Goal: Task Accomplishment & Management: Manage account settings

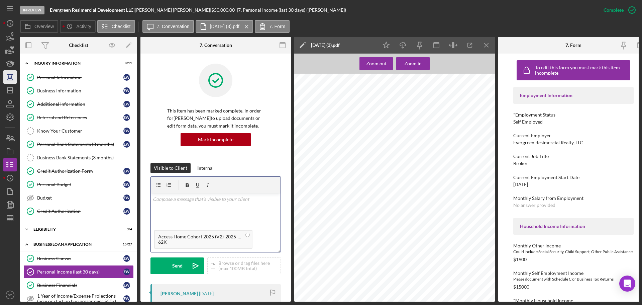
scroll to position [67, 0]
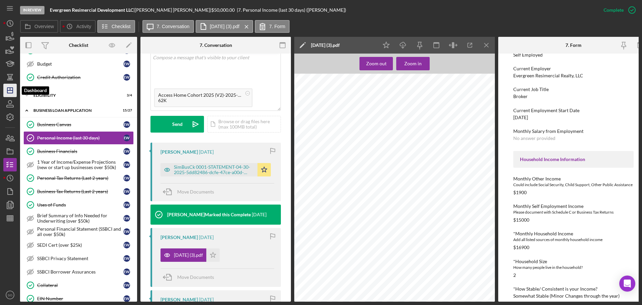
click at [13, 91] on polygon "button" at bounding box center [9, 90] width 5 height 5
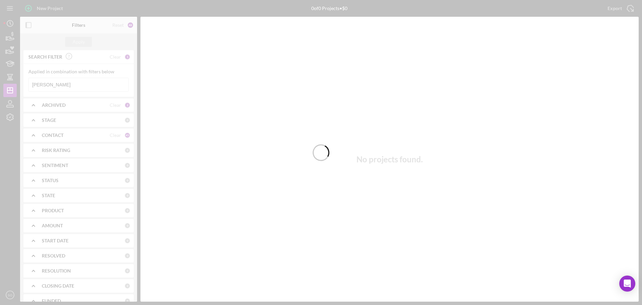
click at [90, 81] on div at bounding box center [321, 152] width 642 height 305
click at [90, 82] on div at bounding box center [321, 152] width 642 height 305
click at [83, 83] on div at bounding box center [321, 152] width 642 height 305
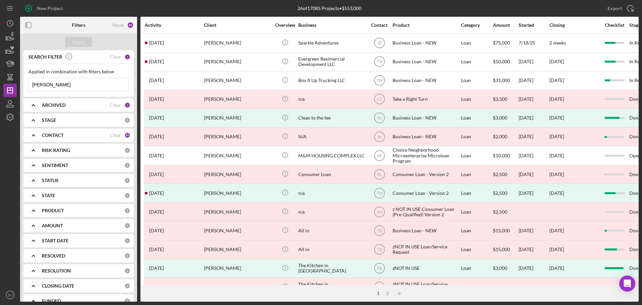
drag, startPoint x: 87, startPoint y: 85, endPoint x: 30, endPoint y: 83, distance: 57.3
click at [30, 83] on input "Ericca Willis" at bounding box center [79, 84] width 100 height 13
paste input "Hatori Goodgaim"
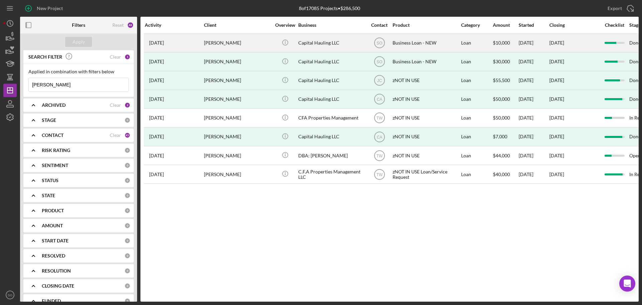
type input "Hatori Goodgaim"
click at [226, 44] on div "Hatori Goodgaim" at bounding box center [237, 43] width 67 height 18
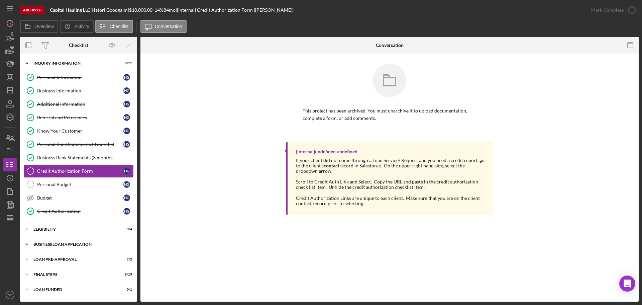
click at [53, 245] on div "BUSINESS LOAN APPLICATION" at bounding box center [80, 244] width 95 height 4
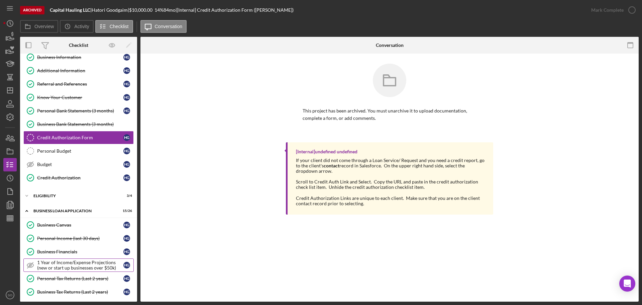
scroll to position [100, 0]
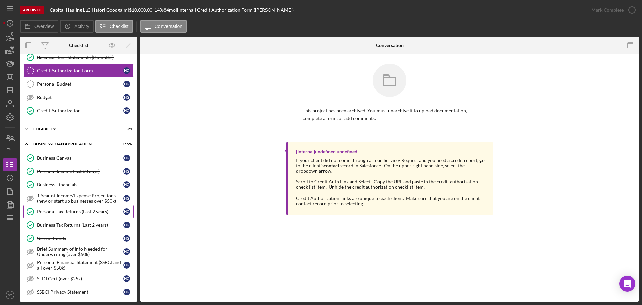
click at [75, 213] on div "Personal Tax Returns (Last 2 years)" at bounding box center [80, 211] width 86 height 5
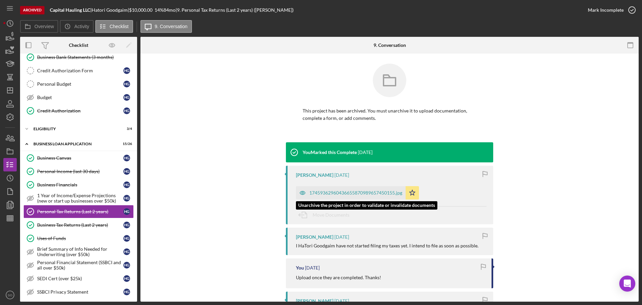
click at [331, 194] on div "17459362960436655870989657450155.jpg" at bounding box center [355, 192] width 93 height 5
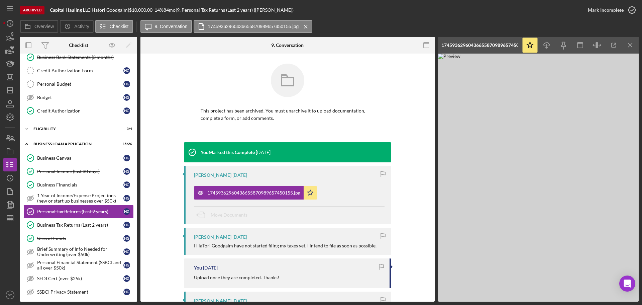
scroll to position [67, 0]
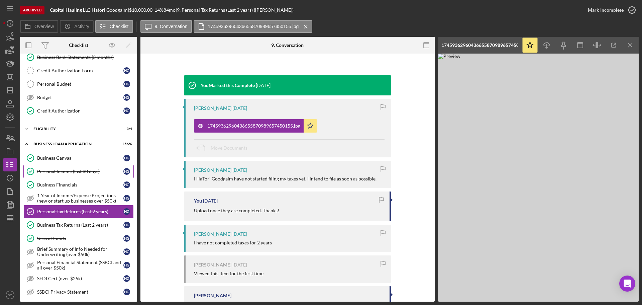
click at [80, 169] on div "Personal Income (last 30 days)" at bounding box center [80, 171] width 86 height 5
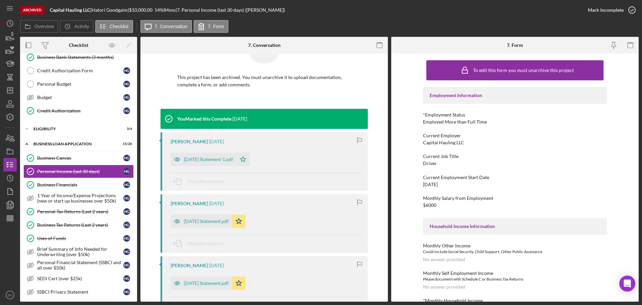
scroll to position [100, 0]
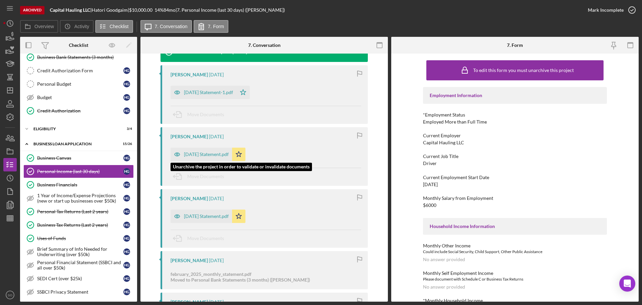
click at [209, 154] on div "April 2025 Statement.pdf" at bounding box center [206, 154] width 45 height 5
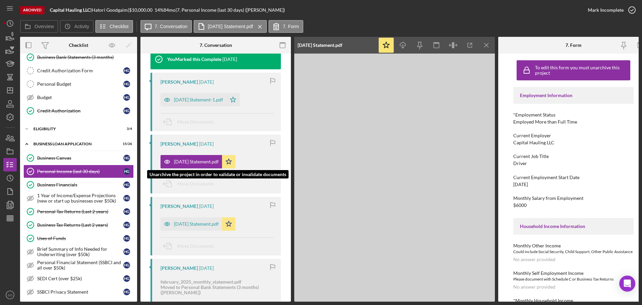
scroll to position [108, 0]
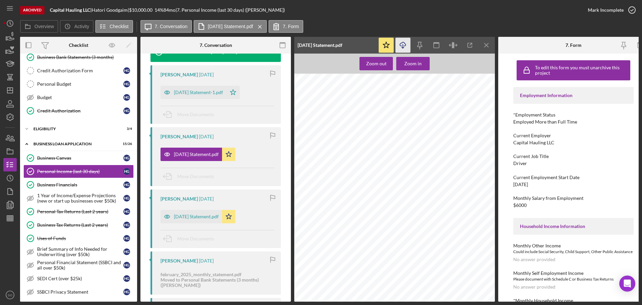
click at [405, 44] on icon "Icon/Download" at bounding box center [403, 45] width 15 height 15
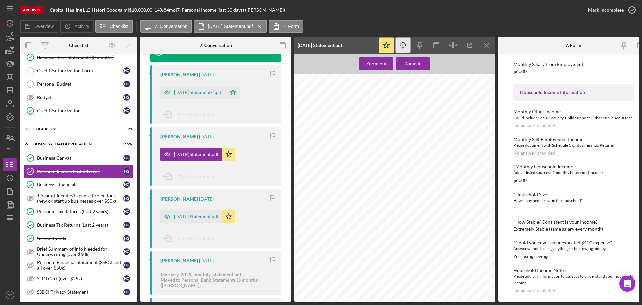
scroll to position [268, 0]
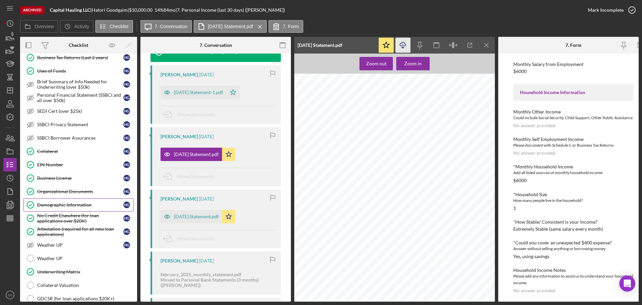
drag, startPoint x: 55, startPoint y: 205, endPoint x: 70, endPoint y: 205, distance: 14.4
click at [55, 205] on div "Demographic Information" at bounding box center [80, 204] width 86 height 5
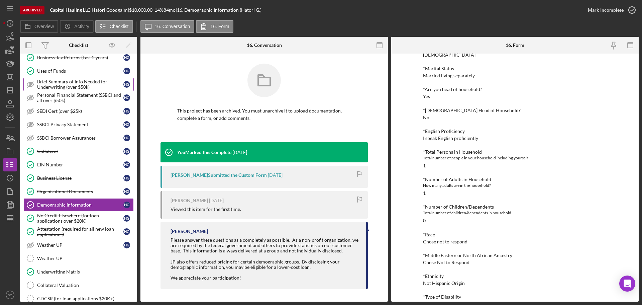
scroll to position [167, 0]
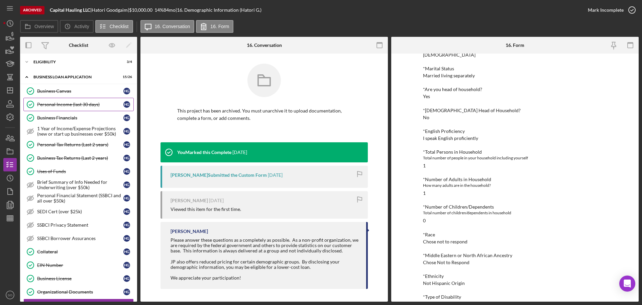
click at [61, 108] on link "Personal Income (last 30 days) Personal Income (last 30 days) H G" at bounding box center [78, 104] width 110 height 13
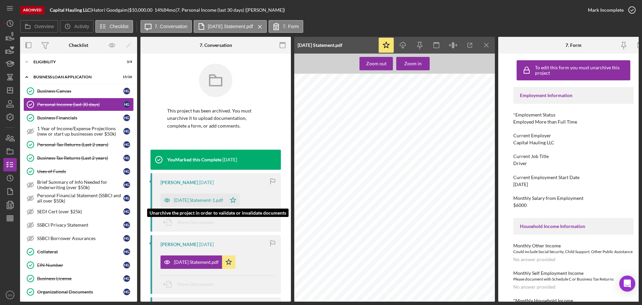
click at [198, 198] on div "February 2025 Statement-1.pdf" at bounding box center [198, 199] width 49 height 5
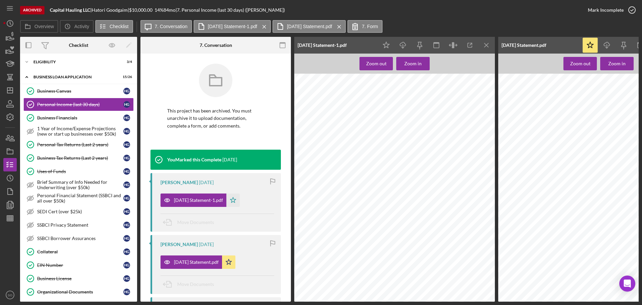
scroll to position [100, 0]
click at [402, 45] on icon "Icon/Download" at bounding box center [403, 45] width 15 height 15
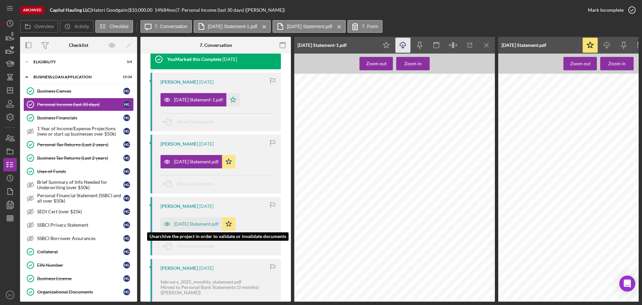
click at [193, 217] on div "March 2025 Statement.pdf" at bounding box center [192, 223] width 62 height 13
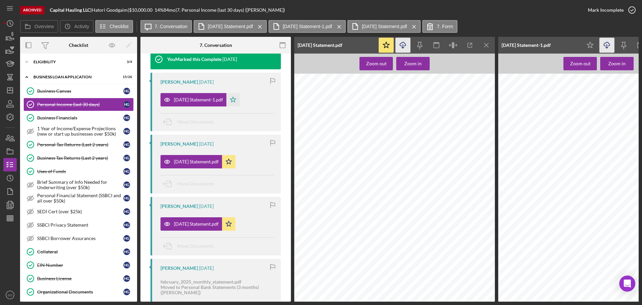
click at [402, 43] on icon "Icon/Download" at bounding box center [403, 45] width 15 height 15
click at [9, 90] on line "button" at bounding box center [9, 90] width 5 height 0
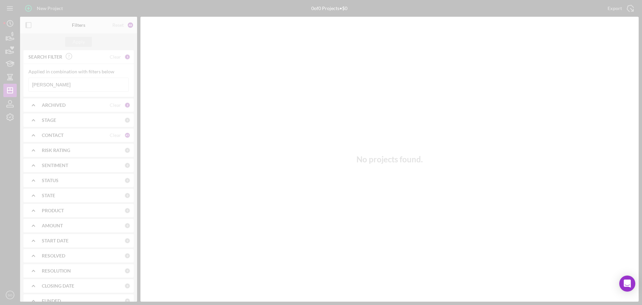
click at [102, 82] on div at bounding box center [321, 152] width 642 height 305
click at [82, 86] on div at bounding box center [321, 152] width 642 height 305
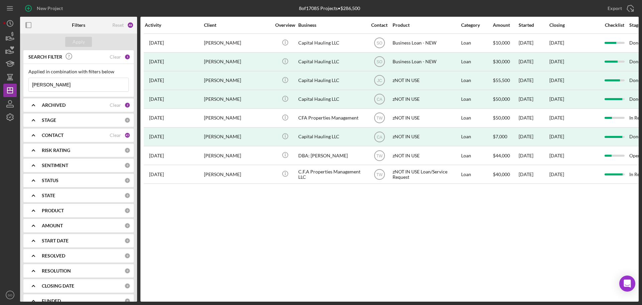
drag, startPoint x: 82, startPoint y: 86, endPoint x: -3, endPoint y: 86, distance: 85.3
click at [0, 86] on html "New Project 8 of 17085 Projects • $286,500 Hatori Goodgaim Export Icon/Export F…" at bounding box center [321, 152] width 642 height 305
paste input "[PERSON_NAME]"
type input "[PERSON_NAME]"
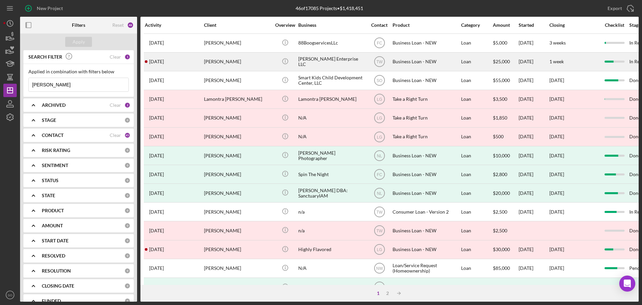
click at [231, 65] on div "[PERSON_NAME]" at bounding box center [237, 62] width 67 height 18
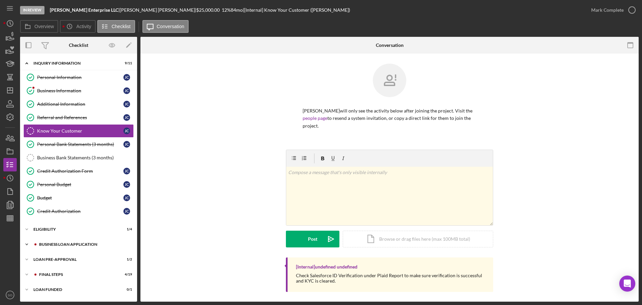
click at [93, 245] on div "BUSINESS LOAN APPLICATION" at bounding box center [84, 244] width 90 height 4
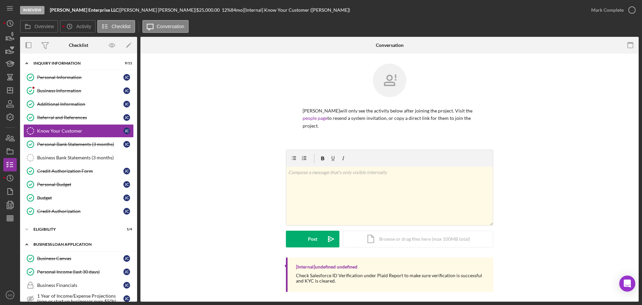
scroll to position [100, 0]
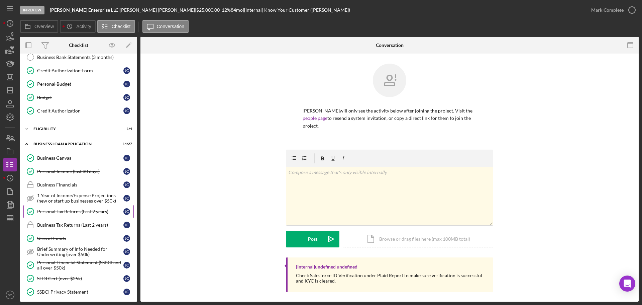
click at [82, 208] on link "Personal Tax Returns (Last 2 years) Personal Tax Returns (Last 2 years) J C" at bounding box center [78, 211] width 110 height 13
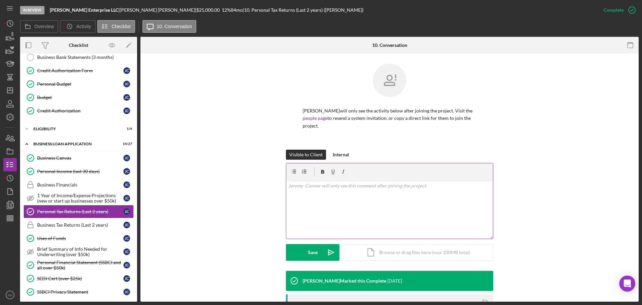
scroll to position [97, 0]
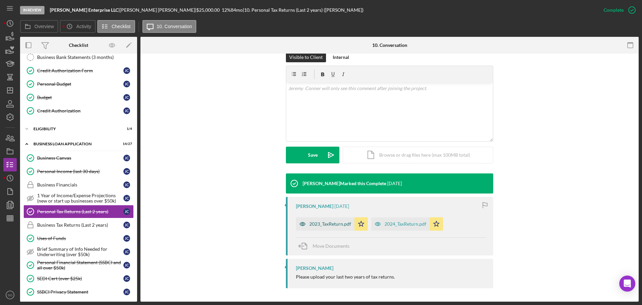
click at [329, 226] on div "2023_TaxReturn.pdf" at bounding box center [330, 223] width 42 height 5
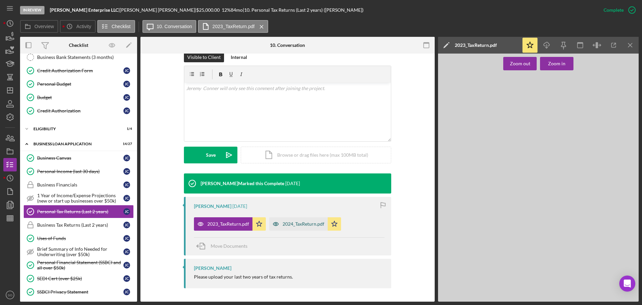
click at [301, 224] on div "2024_TaxReturn.pdf" at bounding box center [304, 223] width 42 height 5
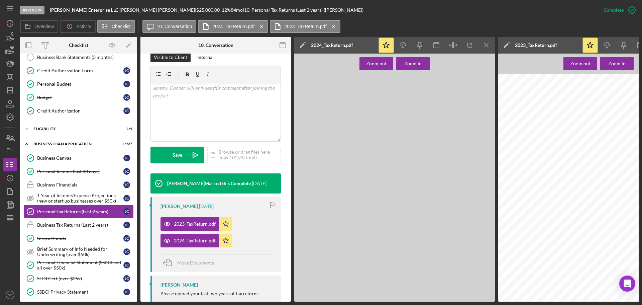
scroll to position [268, 0]
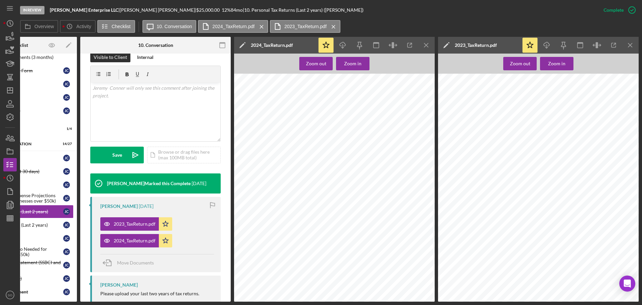
scroll to position [1171, 0]
click at [10, 90] on line "button" at bounding box center [9, 90] width 5 height 0
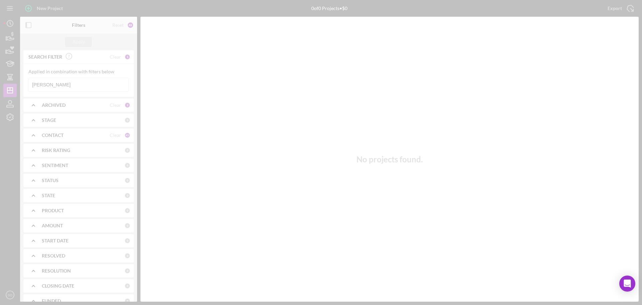
click at [72, 83] on div at bounding box center [321, 152] width 642 height 305
click at [89, 83] on div at bounding box center [321, 152] width 642 height 305
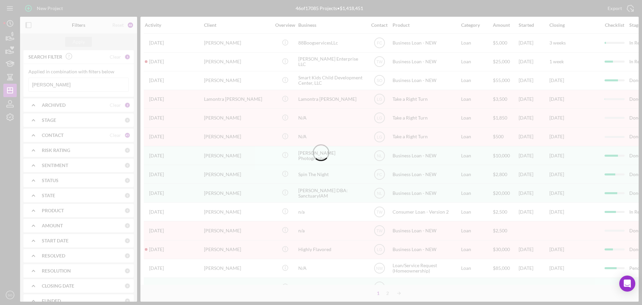
click at [89, 83] on div at bounding box center [321, 152] width 642 height 305
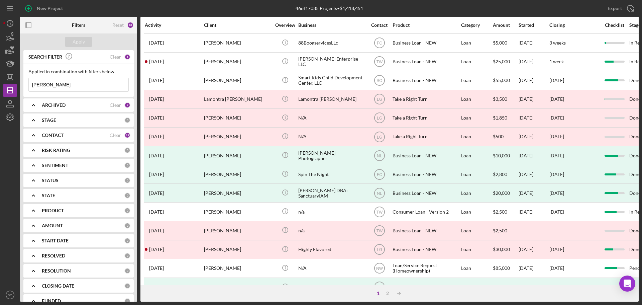
drag, startPoint x: 89, startPoint y: 83, endPoint x: 27, endPoint y: 86, distance: 61.9
click at [27, 86] on div "Applied in combination with filters below [PERSON_NAME] Icon/Menu Close" at bounding box center [78, 80] width 110 height 33
paste input "[PERSON_NAME]"
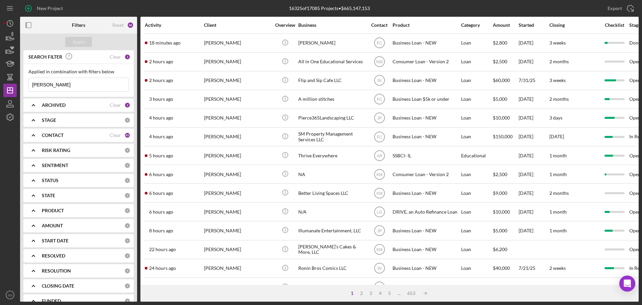
click at [54, 86] on input "[PERSON_NAME]" at bounding box center [79, 84] width 100 height 13
type input "[PERSON_NAME]"
click at [60, 135] on b "CONTACT" at bounding box center [53, 134] width 22 height 5
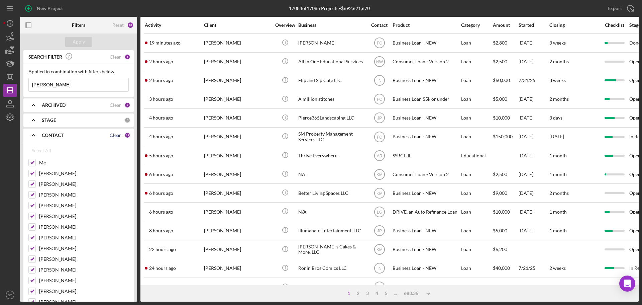
click at [111, 135] on div "Clear" at bounding box center [115, 134] width 11 height 5
checkbox input "false"
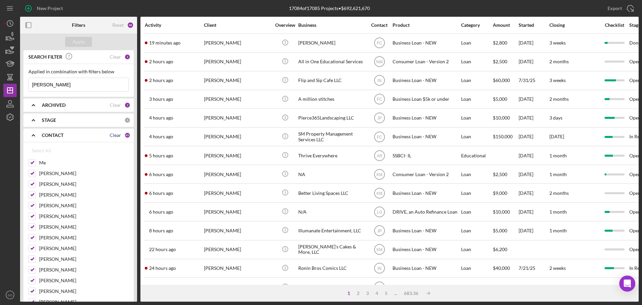
checkbox input "false"
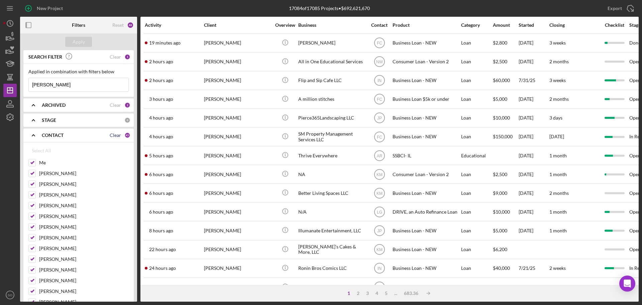
checkbox input "false"
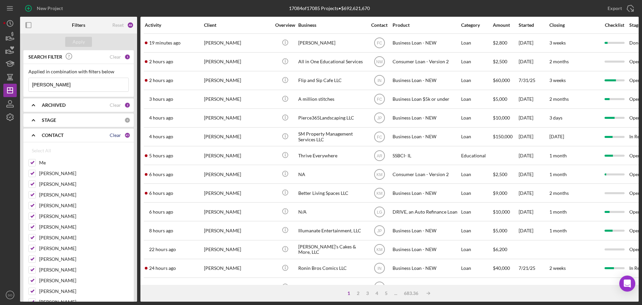
checkbox input "false"
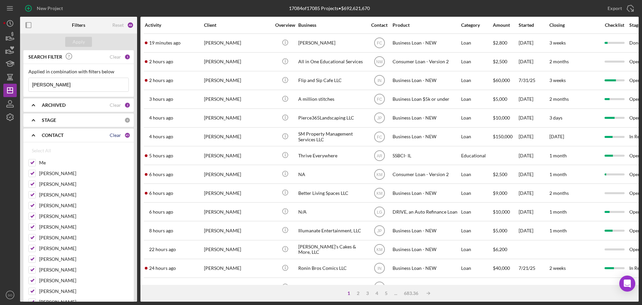
checkbox input "false"
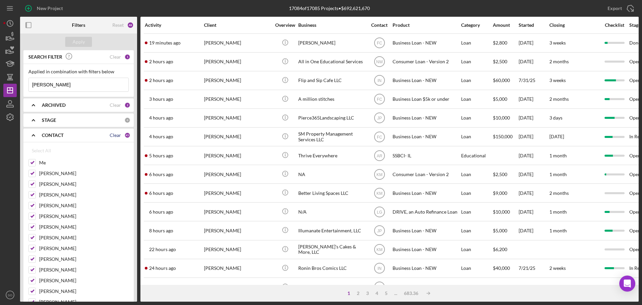
checkbox input "false"
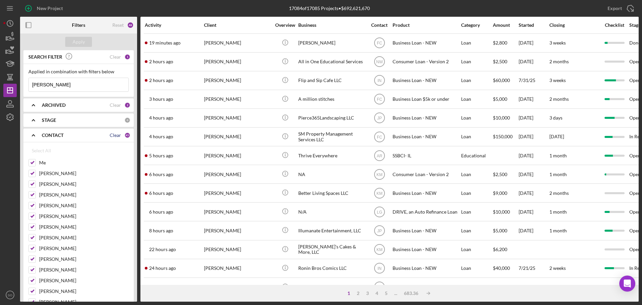
checkbox input "false"
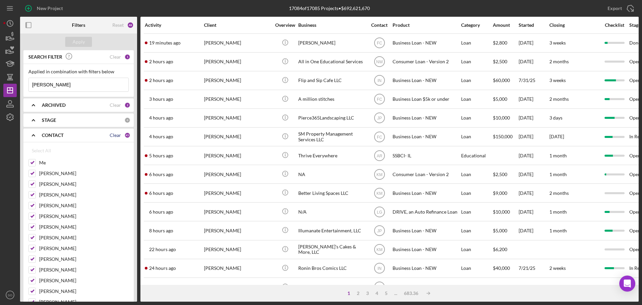
checkbox input "false"
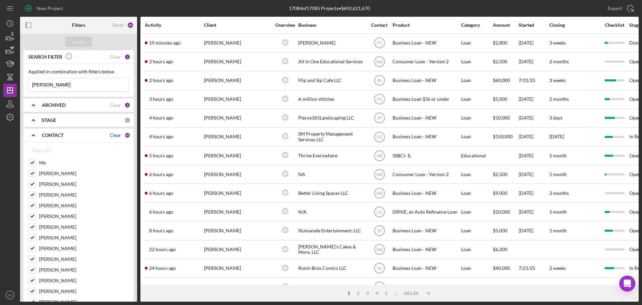
checkbox input "false"
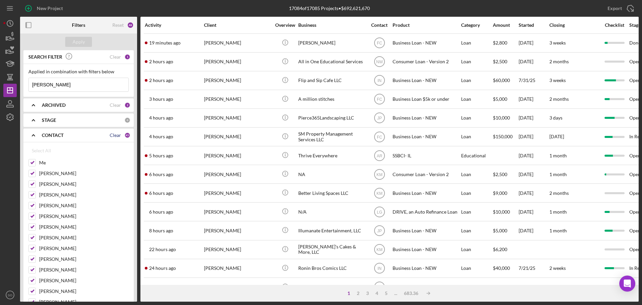
checkbox input "false"
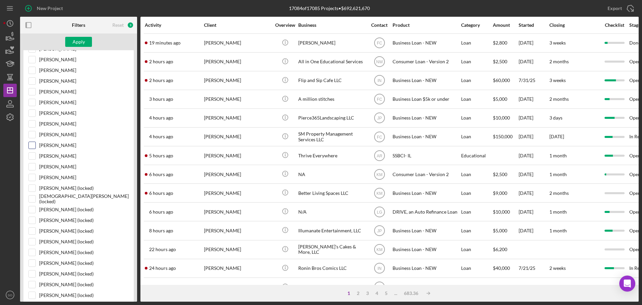
click at [33, 146] on input "[PERSON_NAME]" at bounding box center [32, 145] width 7 height 7
checkbox input "true"
click at [87, 36] on div "Apply" at bounding box center [78, 41] width 117 height 17
click at [87, 40] on button "Apply" at bounding box center [78, 42] width 27 height 10
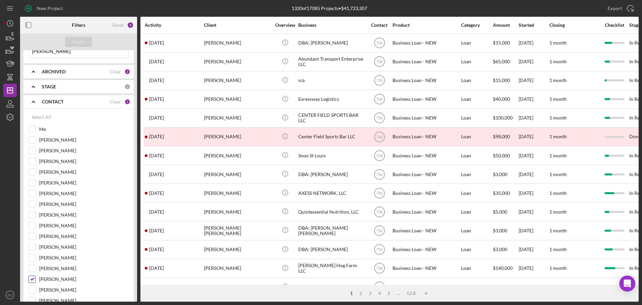
scroll to position [0, 0]
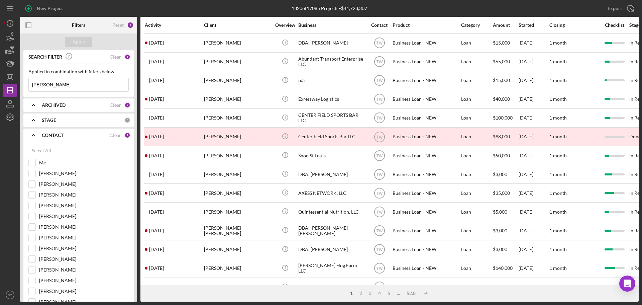
click at [52, 81] on input "[PERSON_NAME]" at bounding box center [79, 84] width 100 height 13
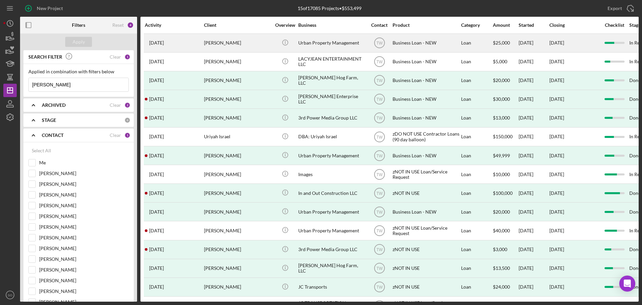
type input "[PERSON_NAME]"
click at [216, 47] on div "[PERSON_NAME]" at bounding box center [237, 43] width 67 height 18
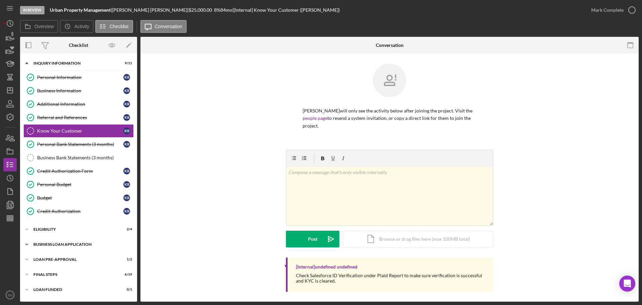
click at [57, 242] on div "BUSINESS LOAN APPLICATION" at bounding box center [80, 244] width 95 height 4
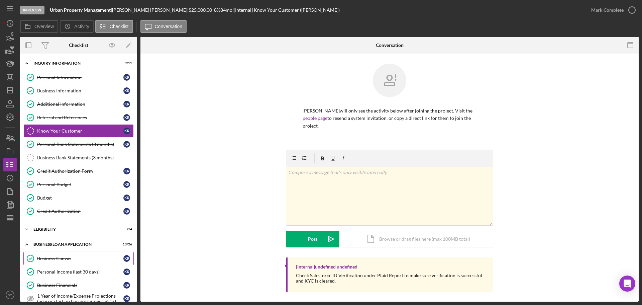
scroll to position [167, 0]
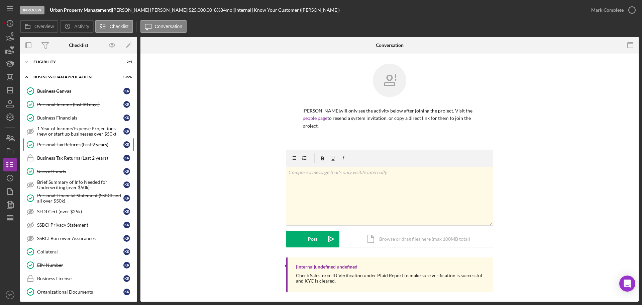
click at [61, 143] on div "Personal Tax Returns (Last 2 years)" at bounding box center [80, 144] width 86 height 5
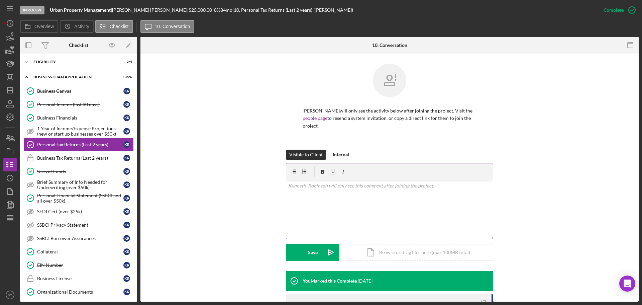
scroll to position [97, 0]
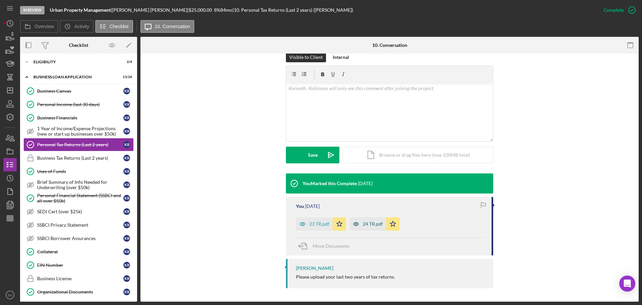
click at [362, 227] on div "24 TR.pdf" at bounding box center [368, 223] width 37 height 13
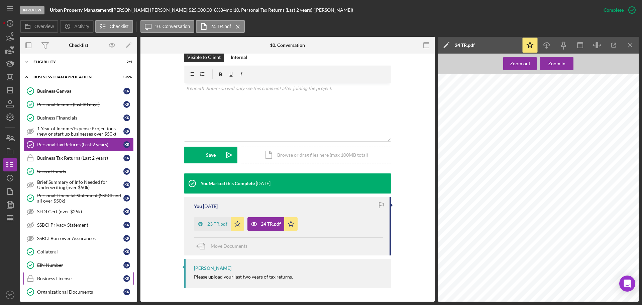
scroll to position [301, 0]
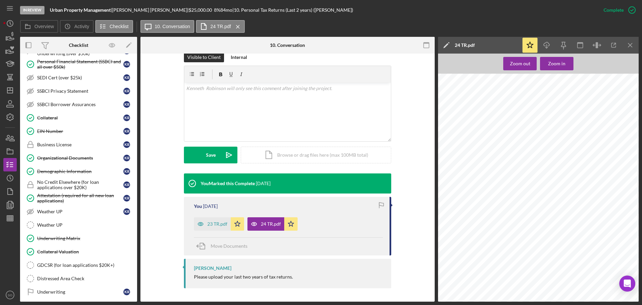
drag, startPoint x: 66, startPoint y: 166, endPoint x: 488, endPoint y: 154, distance: 422.4
click at [66, 166] on link "Demographic Information Demographic Information K R" at bounding box center [78, 171] width 110 height 13
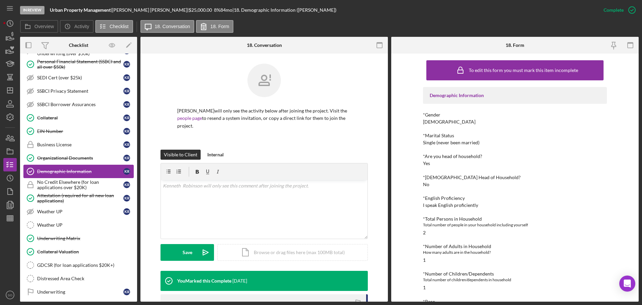
scroll to position [201, 0]
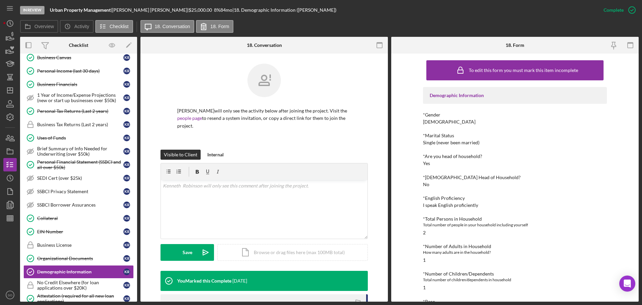
click at [3, 88] on div "In Review Urban Property Management | [PERSON_NAME] | $25,000.00 8 % 84 mo | 18…" at bounding box center [321, 152] width 642 height 305
click at [9, 88] on icon "Icon/Dashboard" at bounding box center [10, 90] width 17 height 17
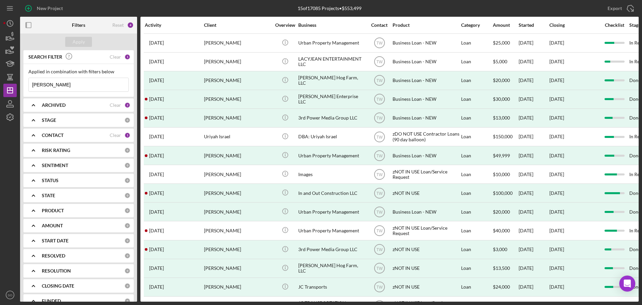
drag, startPoint x: 84, startPoint y: 87, endPoint x: -8, endPoint y: 85, distance: 92.0
click at [0, 85] on html "New Project 15 of 17085 Projects • $553,499 [PERSON_NAME] Export Icon/Export Fi…" at bounding box center [321, 152] width 642 height 305
paste input "[PERSON_NAME]"
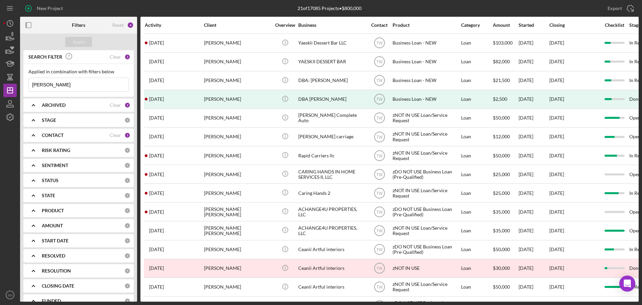
type input "[PERSON_NAME]"
click at [61, 140] on div "CONTACT Clear 1" at bounding box center [86, 134] width 89 height 13
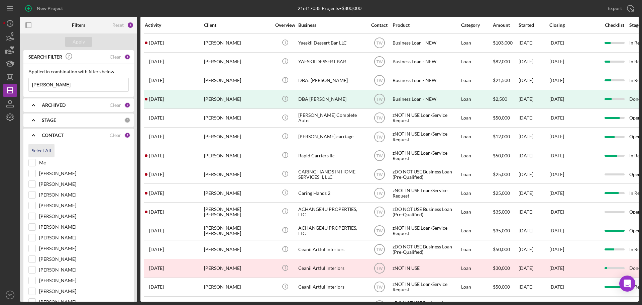
click at [45, 147] on div "Select All" at bounding box center [41, 150] width 19 height 13
checkbox input "true"
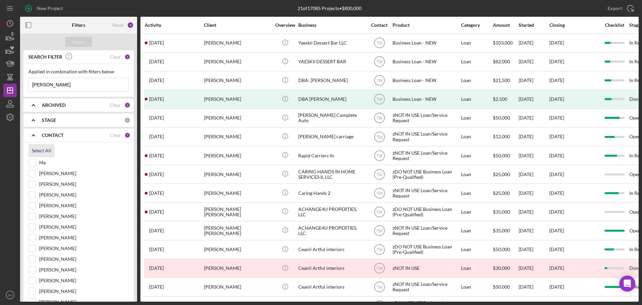
checkbox input "true"
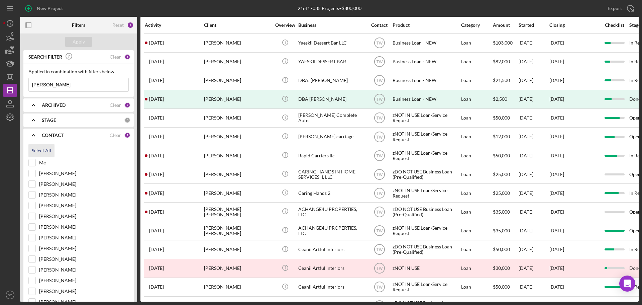
checkbox input "true"
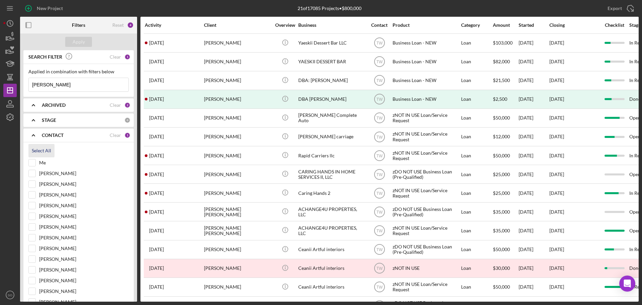
checkbox input "true"
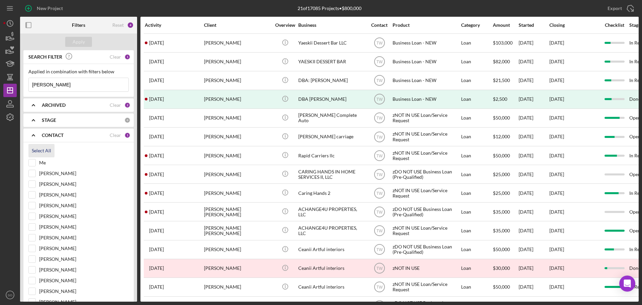
checkbox input "true"
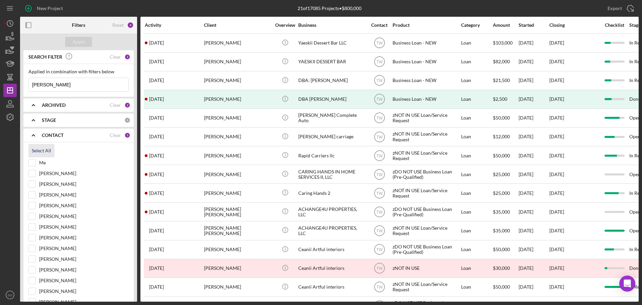
checkbox input "true"
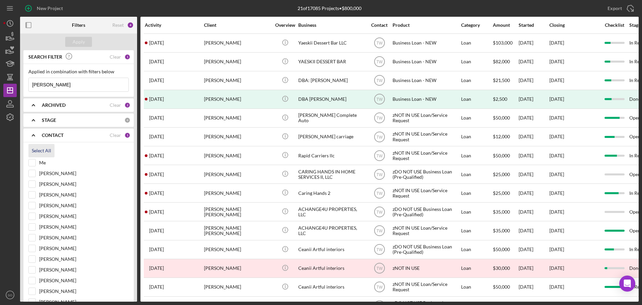
checkbox input "true"
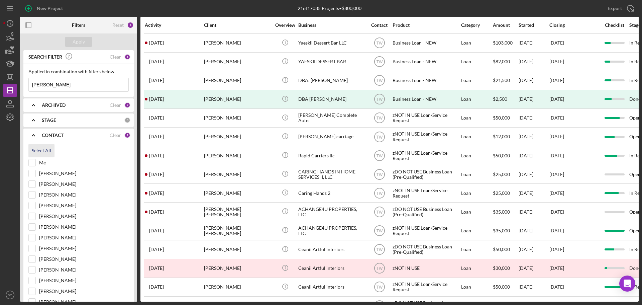
checkbox input "true"
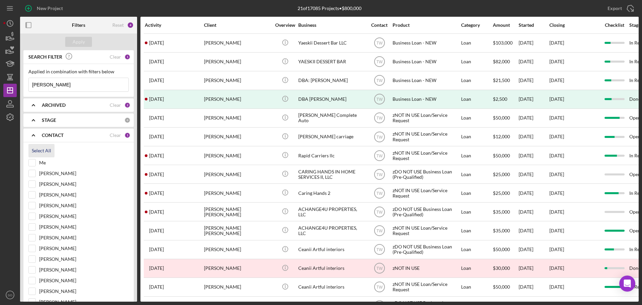
checkbox input "true"
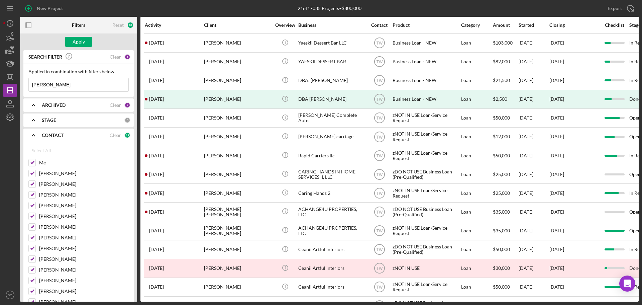
click at [63, 86] on input "[PERSON_NAME]" at bounding box center [79, 84] width 100 height 13
type input "[PERSON_NAME]"
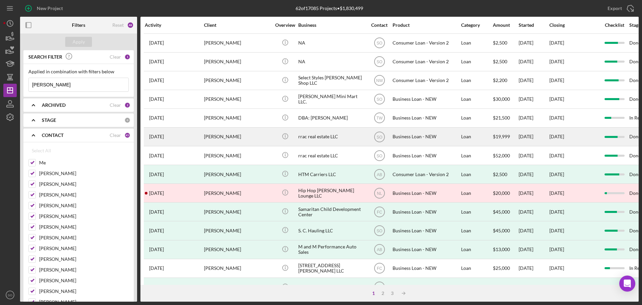
click at [238, 135] on div "[PERSON_NAME]" at bounding box center [237, 137] width 67 height 18
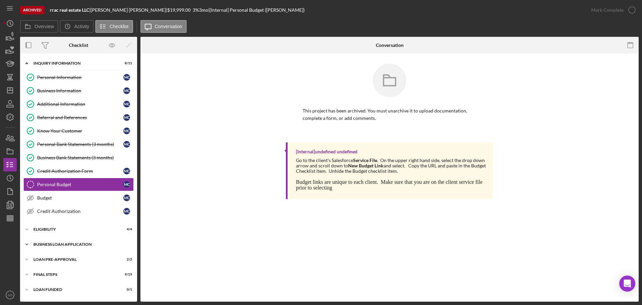
click at [61, 243] on div "BUSINESS LOAN APPLICATION" at bounding box center [80, 244] width 95 height 4
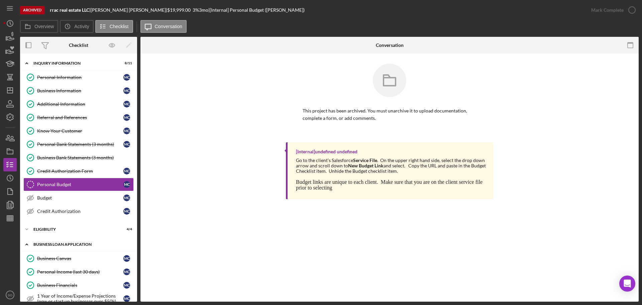
scroll to position [134, 0]
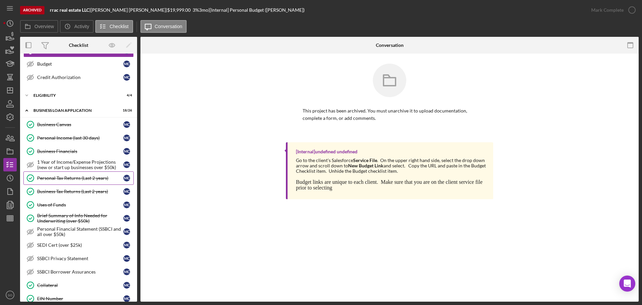
click at [75, 177] on div "Personal Tax Returns (Last 2 years)" at bounding box center [80, 177] width 86 height 5
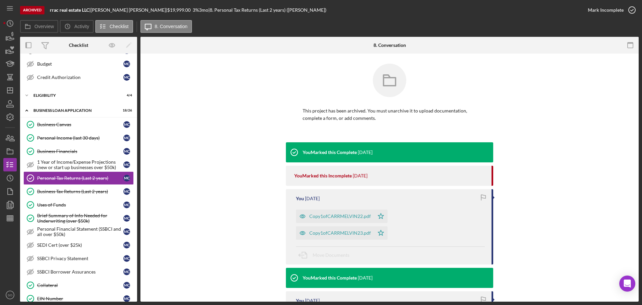
scroll to position [77, 0]
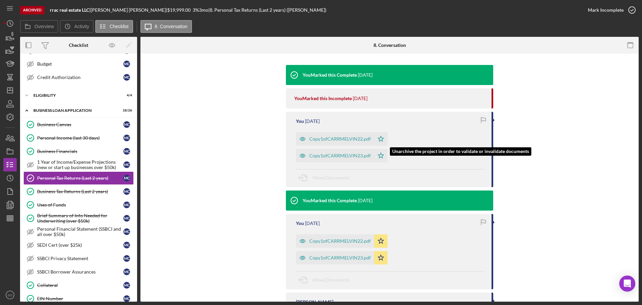
click at [371, 153] on div "Copy1ofCARRMELVIN23.pdf" at bounding box center [340, 155] width 62 height 5
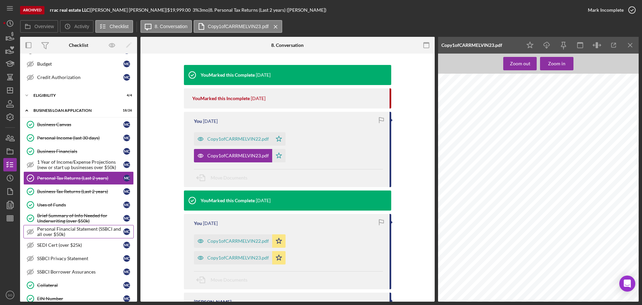
scroll to position [268, 0]
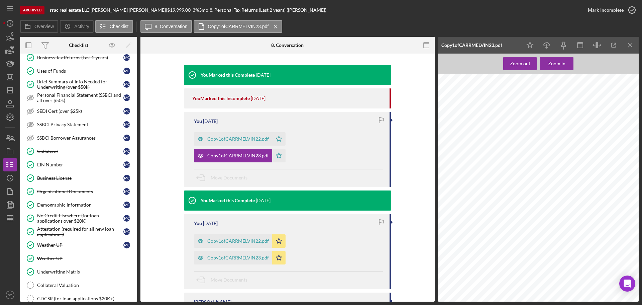
click at [68, 201] on link "Demographic Information Demographic Information M C" at bounding box center [78, 204] width 110 height 13
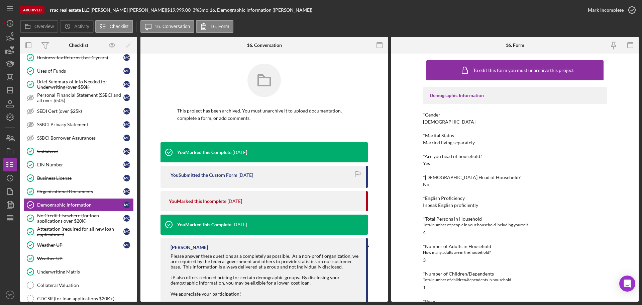
scroll to position [33, 0]
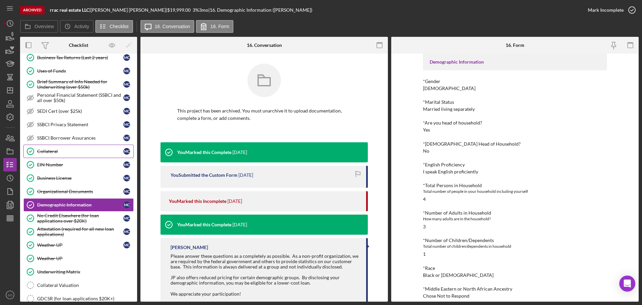
scroll to position [167, 0]
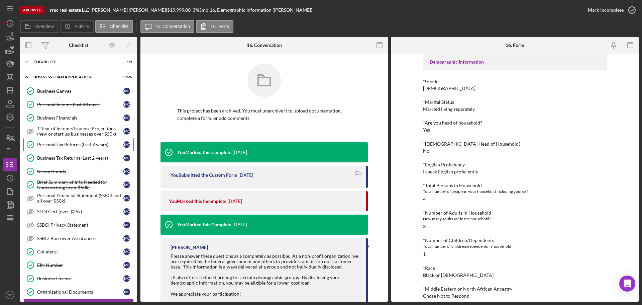
click at [71, 142] on div "Personal Tax Returns (Last 2 years)" at bounding box center [80, 144] width 86 height 5
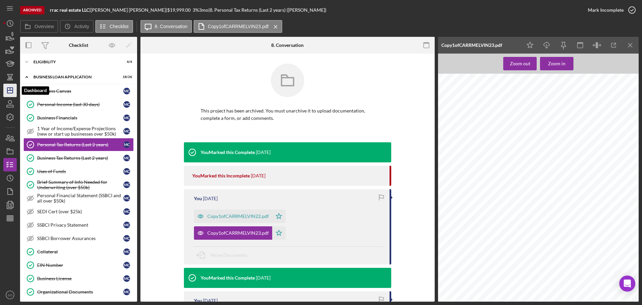
click at [8, 91] on icon "Icon/Dashboard" at bounding box center [10, 90] width 17 height 17
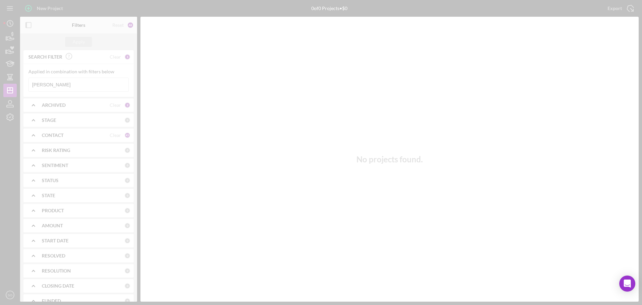
click at [75, 82] on div at bounding box center [321, 152] width 642 height 305
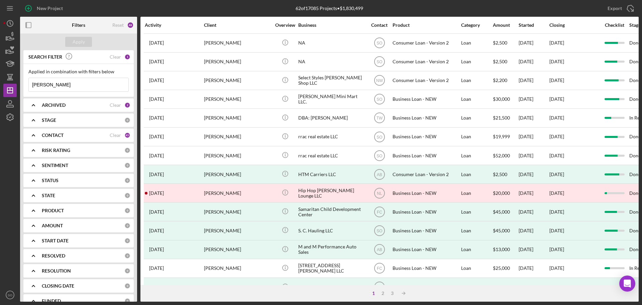
drag, startPoint x: 73, startPoint y: 82, endPoint x: 28, endPoint y: 83, distance: 44.5
click at [28, 83] on div "Melvin Carr Icon/Menu Close" at bounding box center [78, 85] width 100 height 14
paste input "Phyllis Henderson"
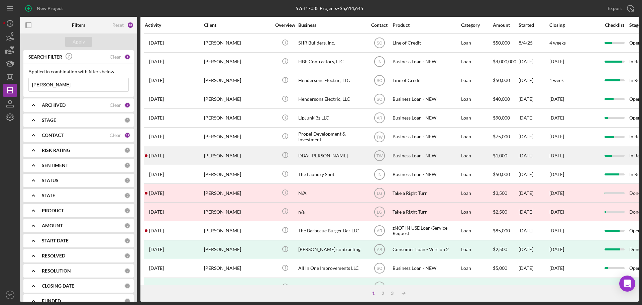
type input "Phyllis Henderson"
click at [214, 154] on div "Phyllis Henderson" at bounding box center [237, 156] width 67 height 18
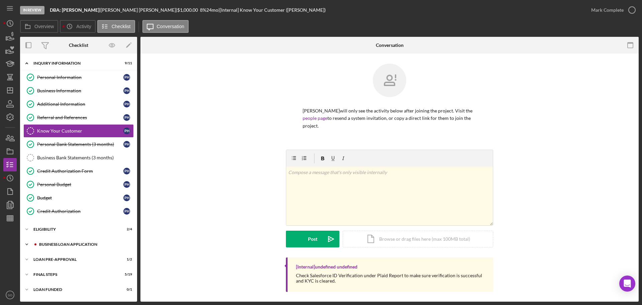
click at [74, 245] on div "BUSINESS LOAN APPLICATION" at bounding box center [84, 244] width 90 height 4
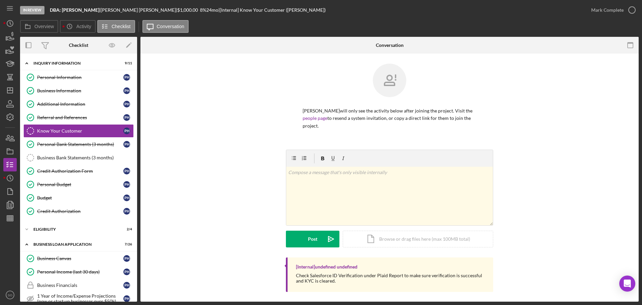
scroll to position [67, 0]
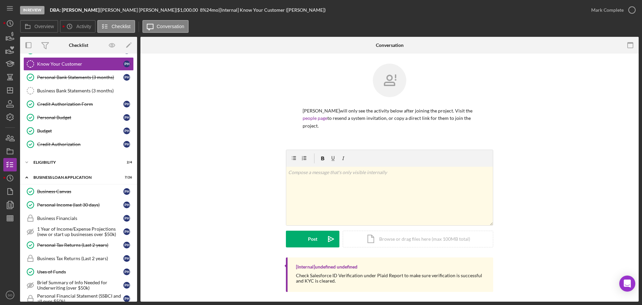
drag, startPoint x: 77, startPoint y: 241, endPoint x: 133, endPoint y: 237, distance: 55.7
click at [77, 241] on link "Personal Tax Returns (Last 2 years) Personal Tax Returns (Last 2 years) P H" at bounding box center [78, 244] width 110 height 13
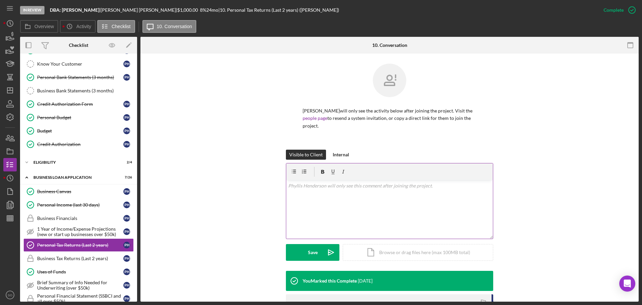
scroll to position [97, 0]
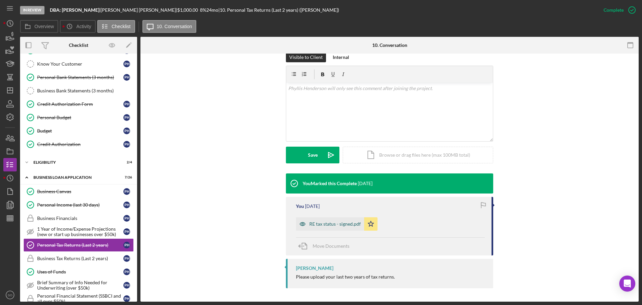
click at [339, 226] on div "RE tax status - signed.pdf" at bounding box center [335, 223] width 52 height 5
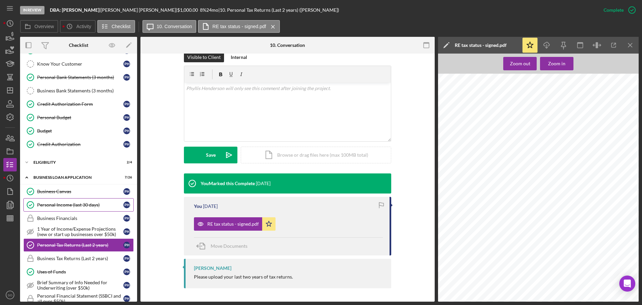
click at [73, 207] on div "Personal Income (last 30 days)" at bounding box center [80, 204] width 86 height 5
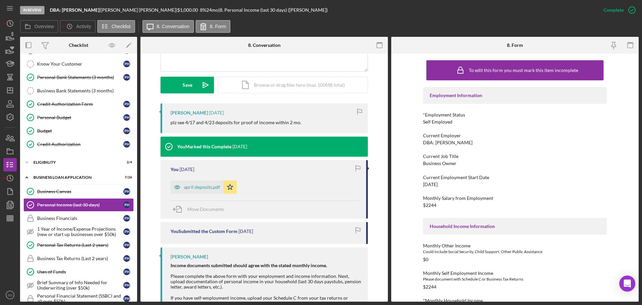
scroll to position [33, 0]
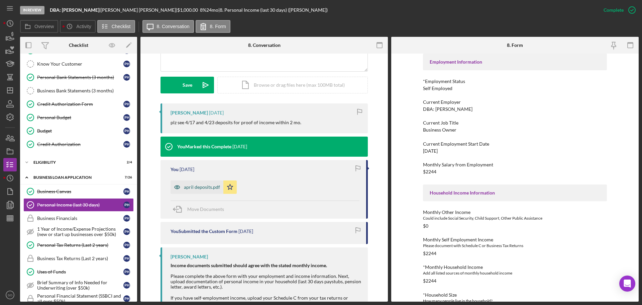
click at [187, 186] on div "april deposits.pdf" at bounding box center [202, 186] width 36 height 5
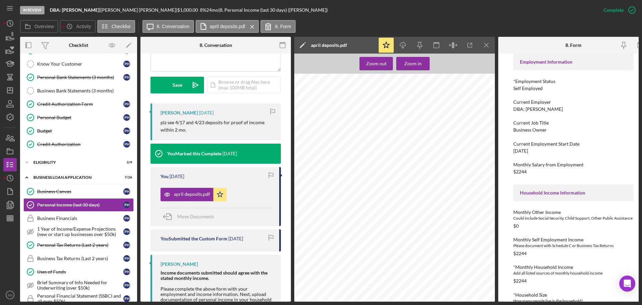
scroll to position [67, 0]
click at [322, 197] on div at bounding box center [396, 139] width 205 height 265
drag, startPoint x: 301, startPoint y: 196, endPoint x: 387, endPoint y: 200, distance: 85.7
click at [387, 200] on div at bounding box center [396, 139] width 205 height 265
click at [337, 195] on div at bounding box center [396, 139] width 205 height 265
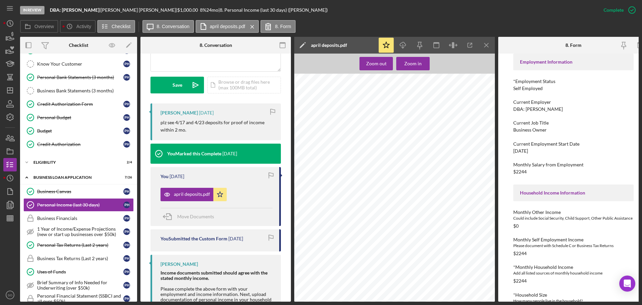
click at [342, 201] on div at bounding box center [396, 139] width 205 height 265
click at [378, 220] on div at bounding box center [396, 175] width 205 height 265
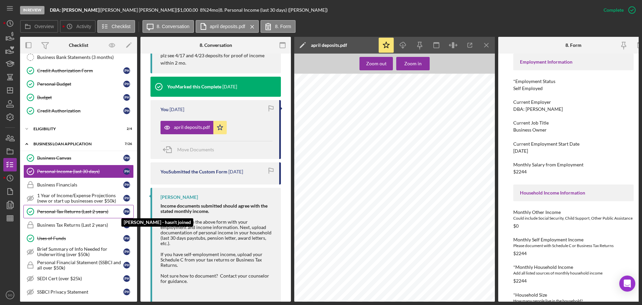
scroll to position [0, 0]
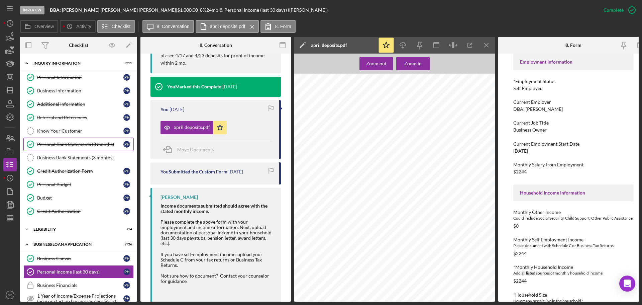
drag, startPoint x: 73, startPoint y: 145, endPoint x: 77, endPoint y: 145, distance: 3.4
click at [73, 145] on div "Personal Bank Statements (3 months)" at bounding box center [80, 144] width 86 height 5
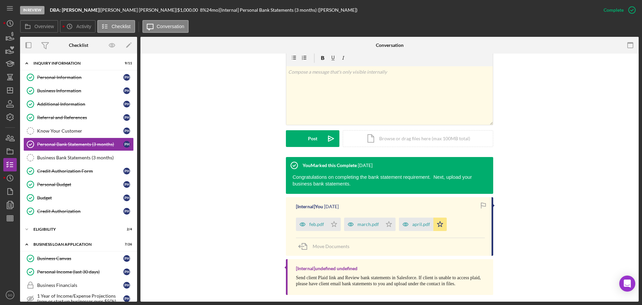
scroll to position [107, 0]
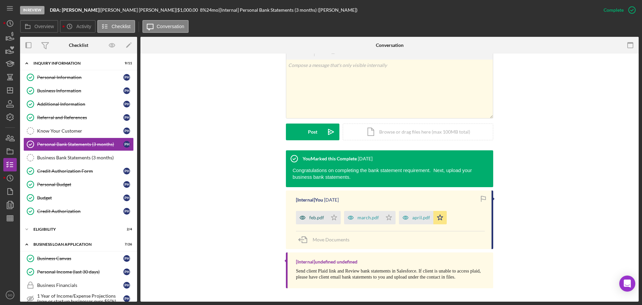
click at [318, 219] on div "feb.pdf" at bounding box center [316, 217] width 15 height 5
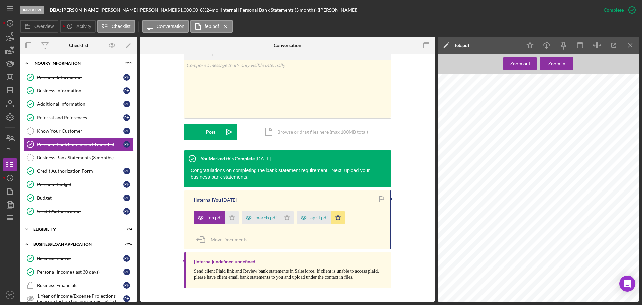
scroll to position [736, 0]
click at [264, 216] on div "march.pdf" at bounding box center [266, 217] width 21 height 5
